Goal: Information Seeking & Learning: Learn about a topic

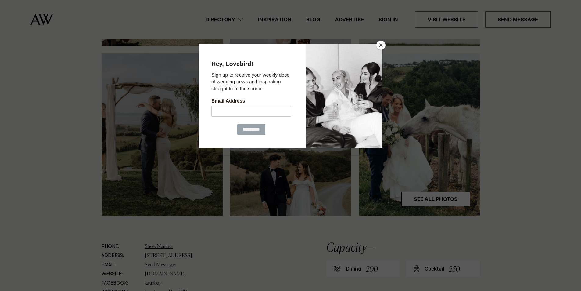
scroll to position [153, 0]
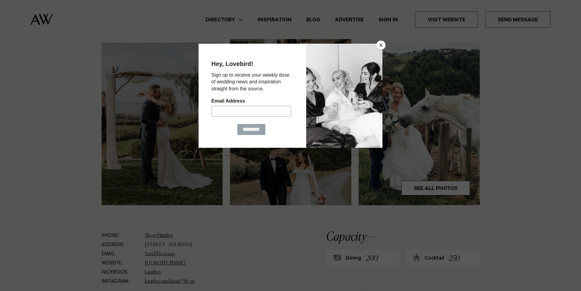
click at [380, 45] on button "Close" at bounding box center [380, 45] width 9 height 9
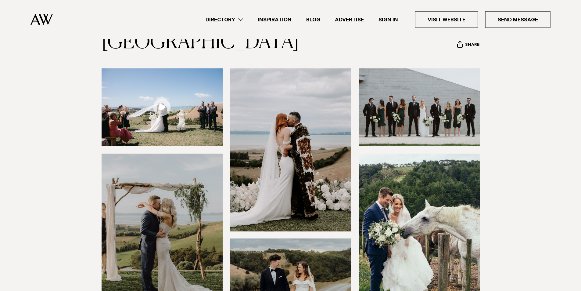
scroll to position [31, 0]
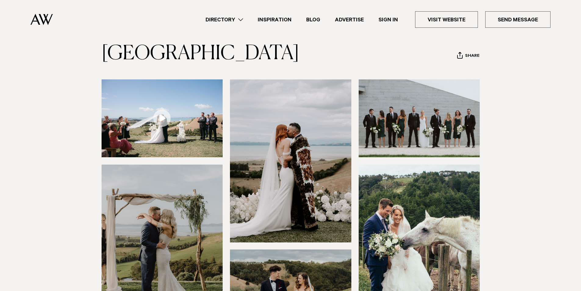
click at [294, 146] on img at bounding box center [290, 160] width 121 height 163
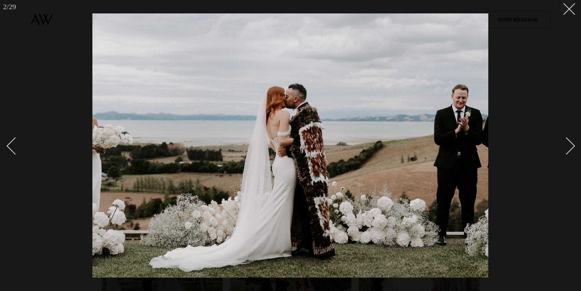
click at [568, 143] on div "Next slide" at bounding box center [566, 145] width 17 height 17
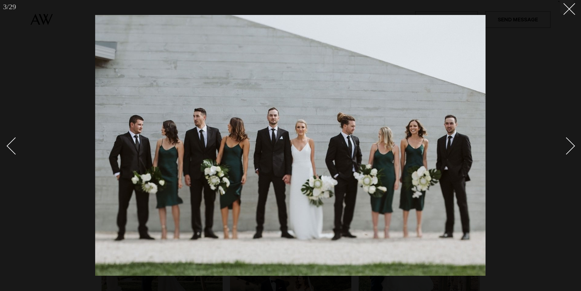
click at [570, 143] on div "Next slide" at bounding box center [566, 145] width 17 height 17
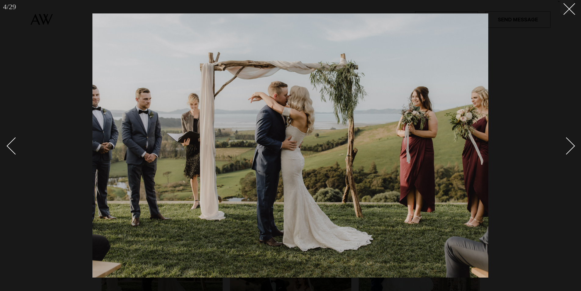
click at [570, 143] on div "Next slide" at bounding box center [566, 145] width 17 height 17
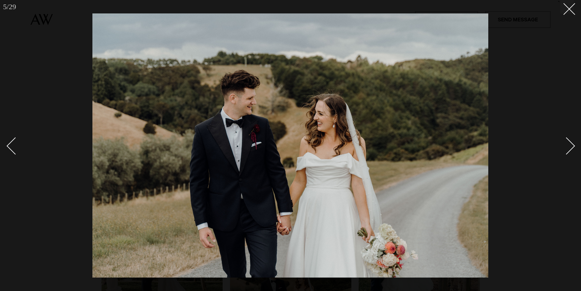
click at [570, 143] on div "Next slide" at bounding box center [566, 145] width 17 height 17
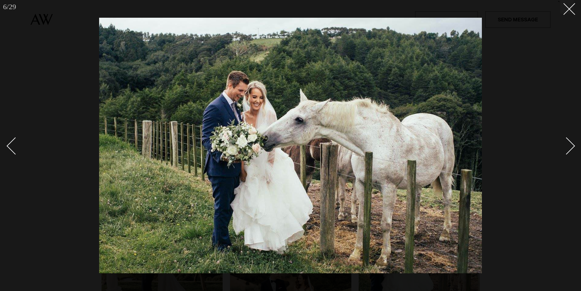
click at [570, 143] on div "Next slide" at bounding box center [566, 145] width 17 height 17
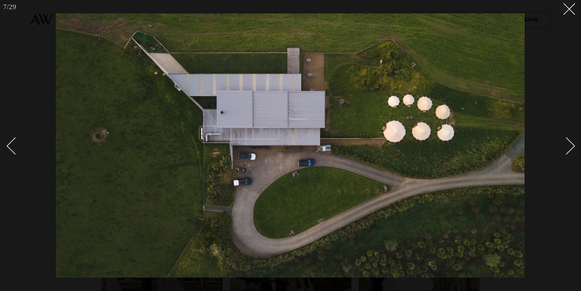
click at [570, 143] on div "Next slide" at bounding box center [566, 145] width 17 height 17
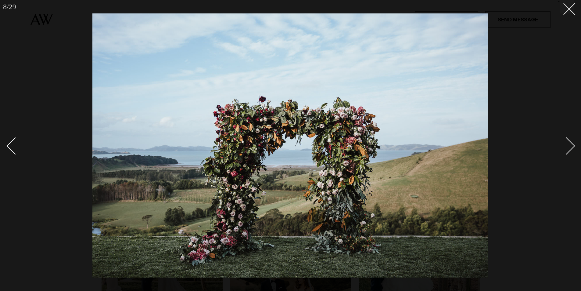
click at [570, 143] on div "Next slide" at bounding box center [566, 145] width 17 height 17
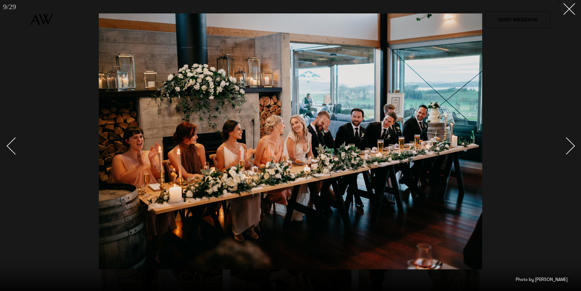
click at [570, 143] on div "Next slide" at bounding box center [566, 145] width 17 height 17
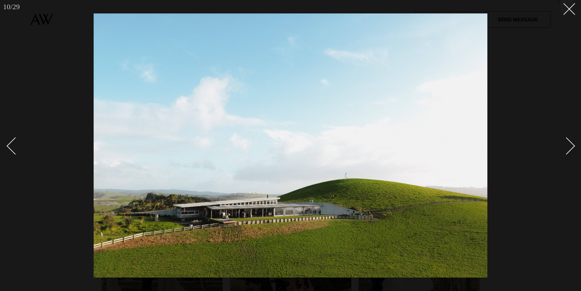
click at [570, 143] on div "Next slide" at bounding box center [566, 145] width 17 height 17
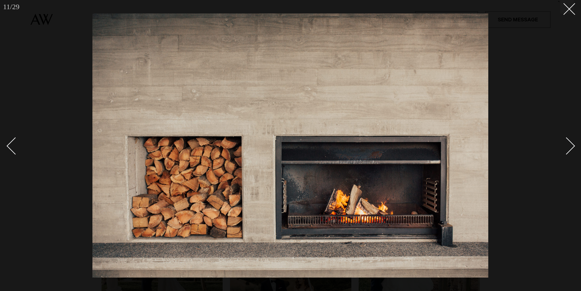
click at [570, 143] on div "Next slide" at bounding box center [566, 145] width 17 height 17
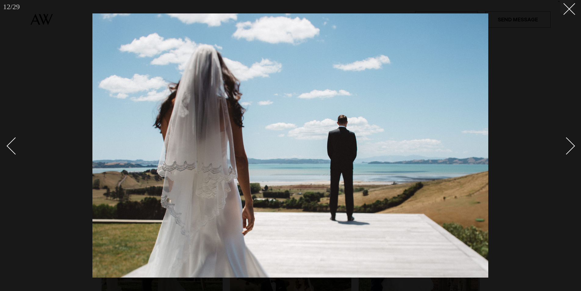
click at [570, 143] on div "Next slide" at bounding box center [566, 145] width 17 height 17
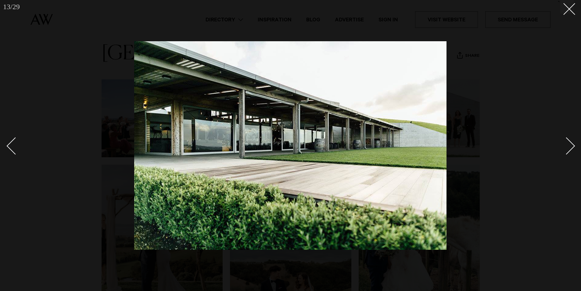
click at [570, 143] on div "Next slide" at bounding box center [566, 145] width 17 height 17
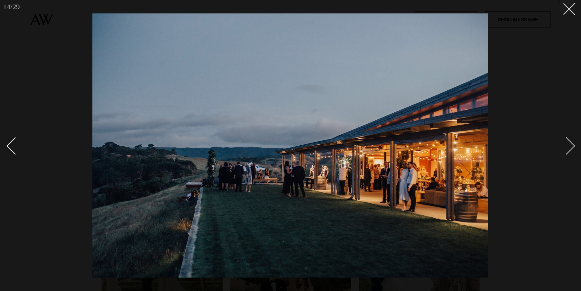
click at [570, 143] on div "Next slide" at bounding box center [566, 145] width 17 height 17
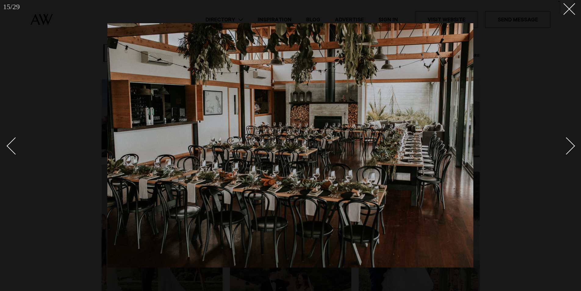
click at [570, 143] on div "Next slide" at bounding box center [566, 145] width 17 height 17
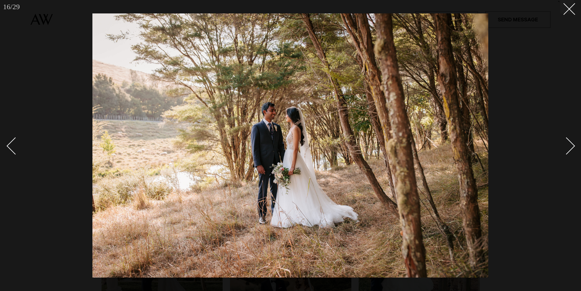
click at [570, 143] on div "Next slide" at bounding box center [566, 145] width 17 height 17
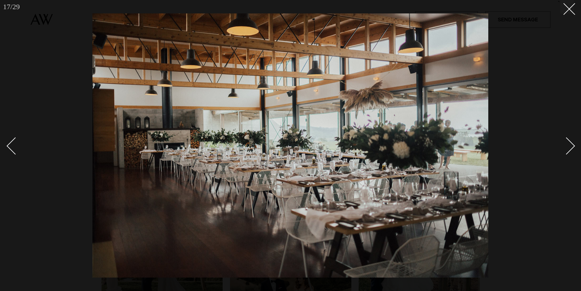
click at [569, 144] on div "Next slide" at bounding box center [566, 145] width 17 height 17
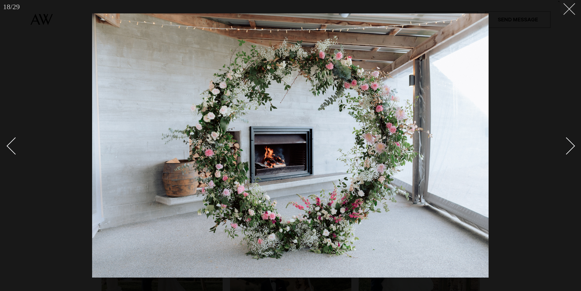
click at [571, 8] on line at bounding box center [569, 8] width 11 height 11
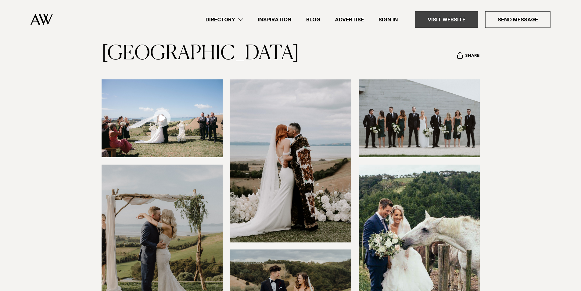
click at [458, 22] on link "Visit Website" at bounding box center [446, 19] width 63 height 16
